Goal: Task Accomplishment & Management: Use online tool/utility

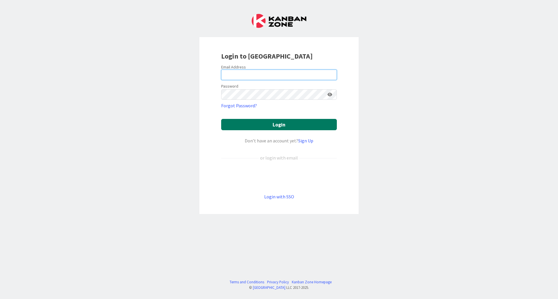
type input "[EMAIL_ADDRESS][DOMAIN_NAME]"
click at [267, 123] on button "Login" at bounding box center [279, 124] width 116 height 11
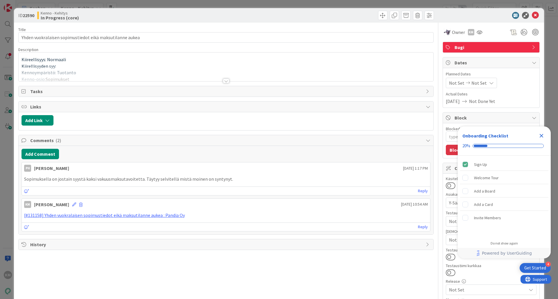
type textarea "x"
click at [543, 137] on icon "Close Checklist" at bounding box center [541, 135] width 7 height 7
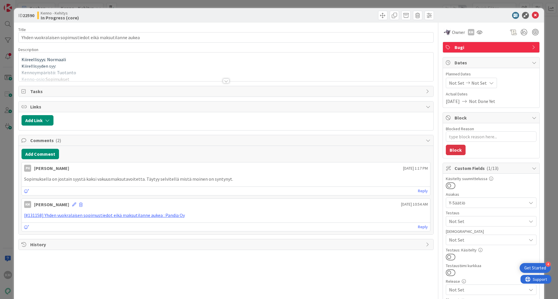
click at [223, 81] on div at bounding box center [226, 81] width 6 height 5
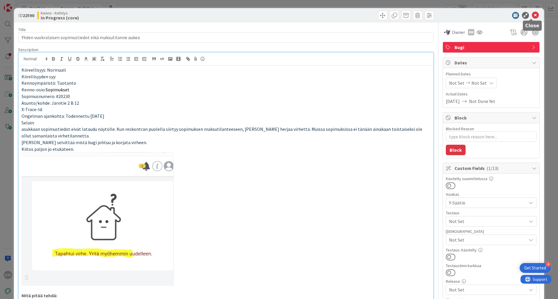
click at [533, 14] on icon at bounding box center [535, 15] width 7 height 7
